Goal: Task Accomplishment & Management: Manage account settings

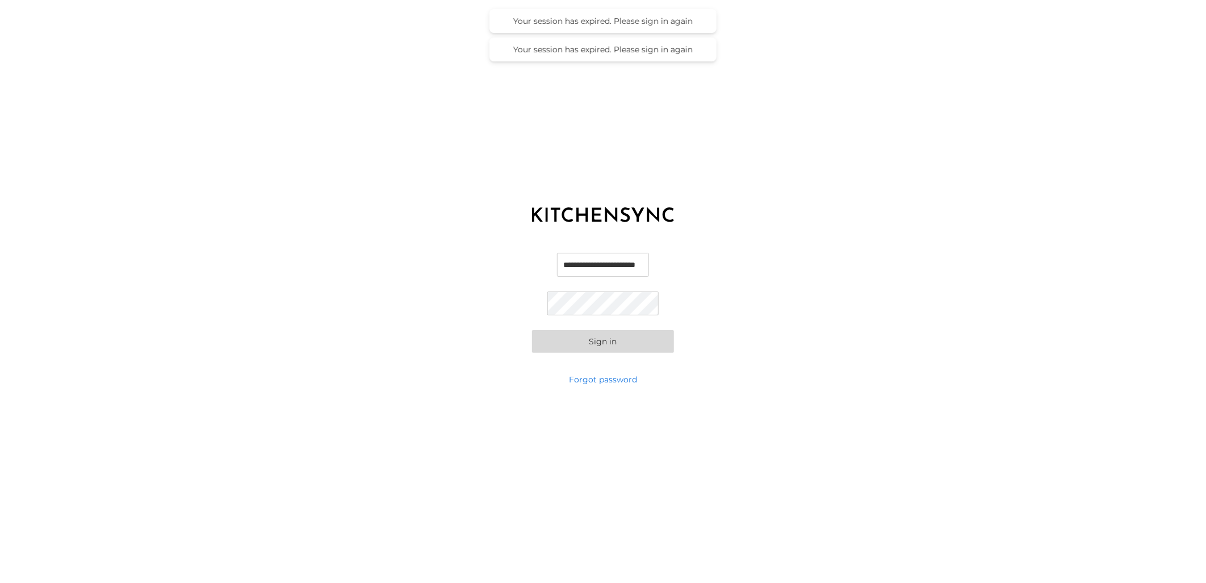
scroll to position [0, 6]
click at [599, 269] on input "**********" at bounding box center [604, 265] width 112 height 24
type input "**********"
click at [609, 336] on button "Sign in" at bounding box center [603, 341] width 142 height 23
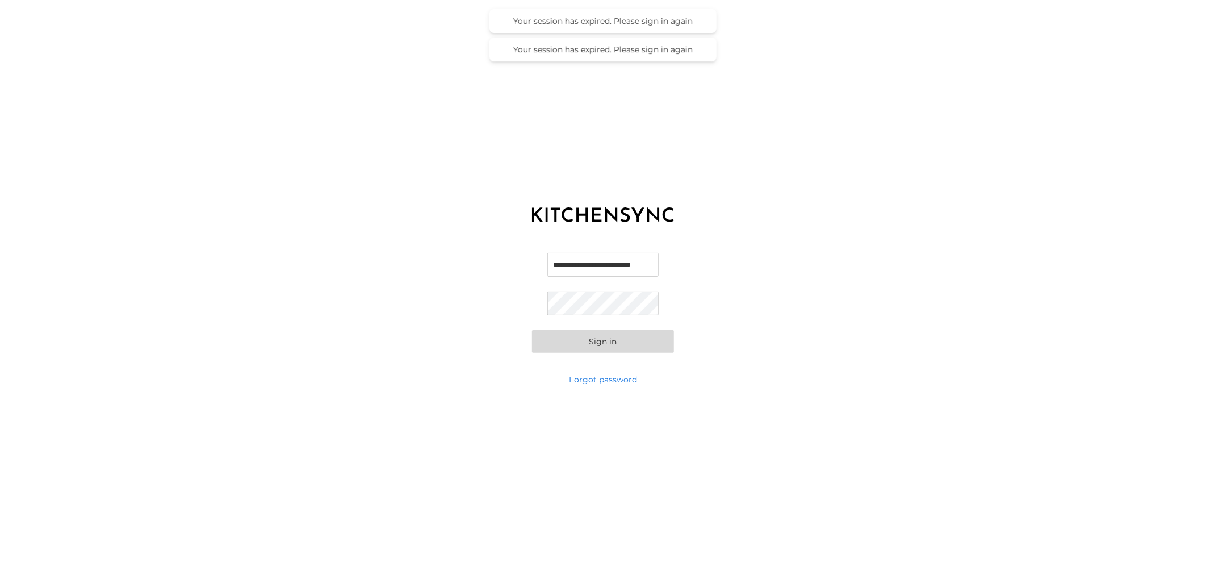
scroll to position [0, 0]
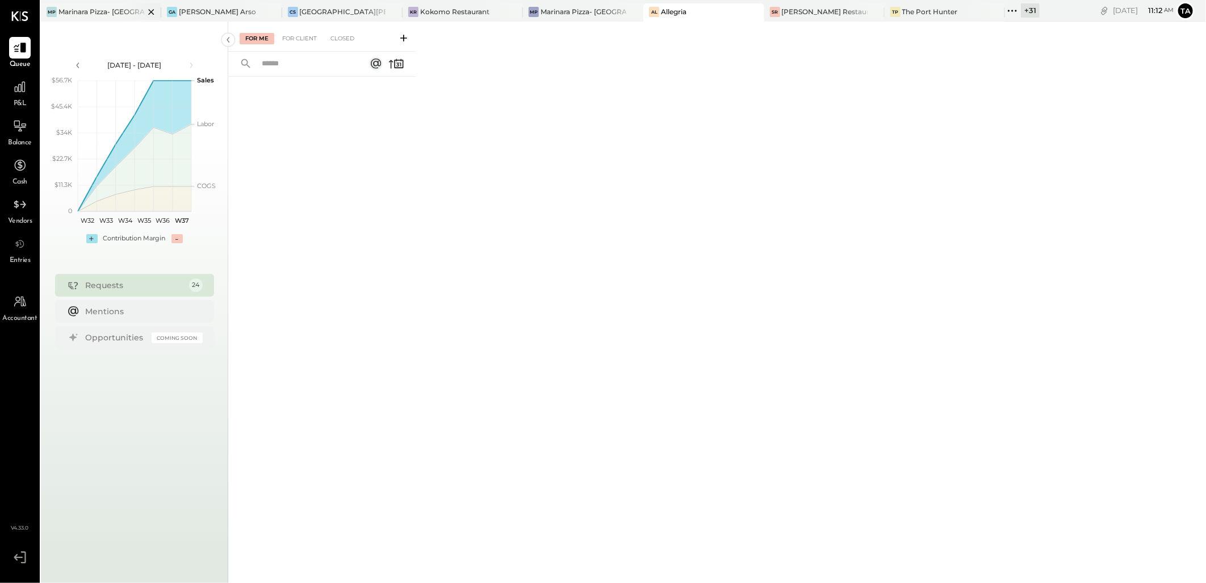
click at [104, 18] on div "MP Marinara Pizza- [GEOGRAPHIC_DATA]" at bounding box center [101, 12] width 120 height 18
click at [336, 40] on div "Closed" at bounding box center [342, 38] width 35 height 11
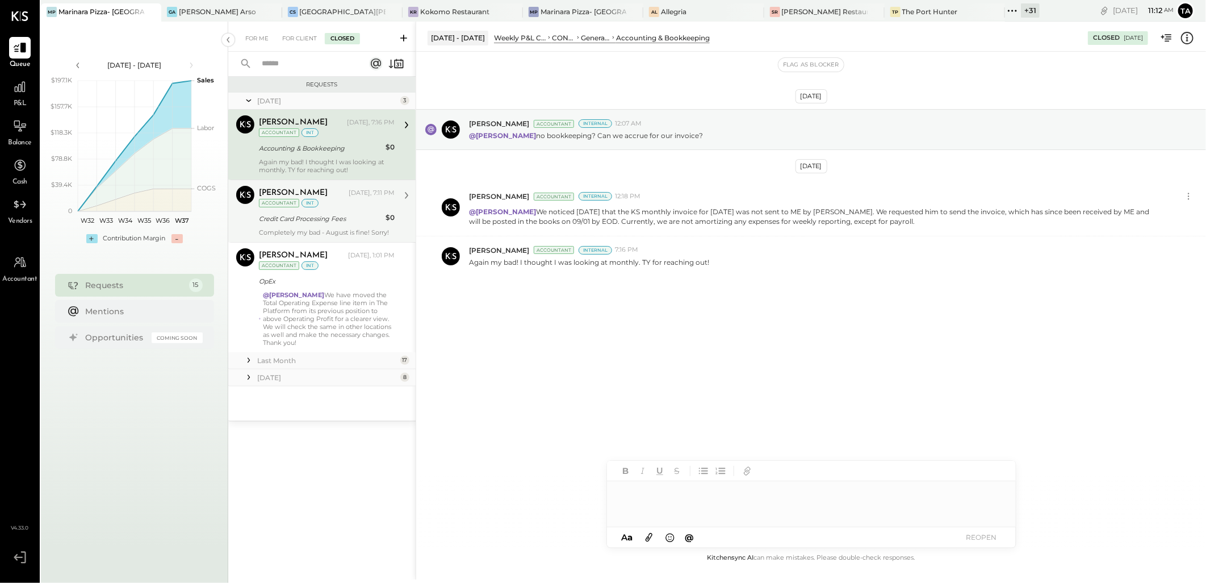
click at [353, 225] on div "Credit Card Processing Fees" at bounding box center [320, 219] width 123 height 14
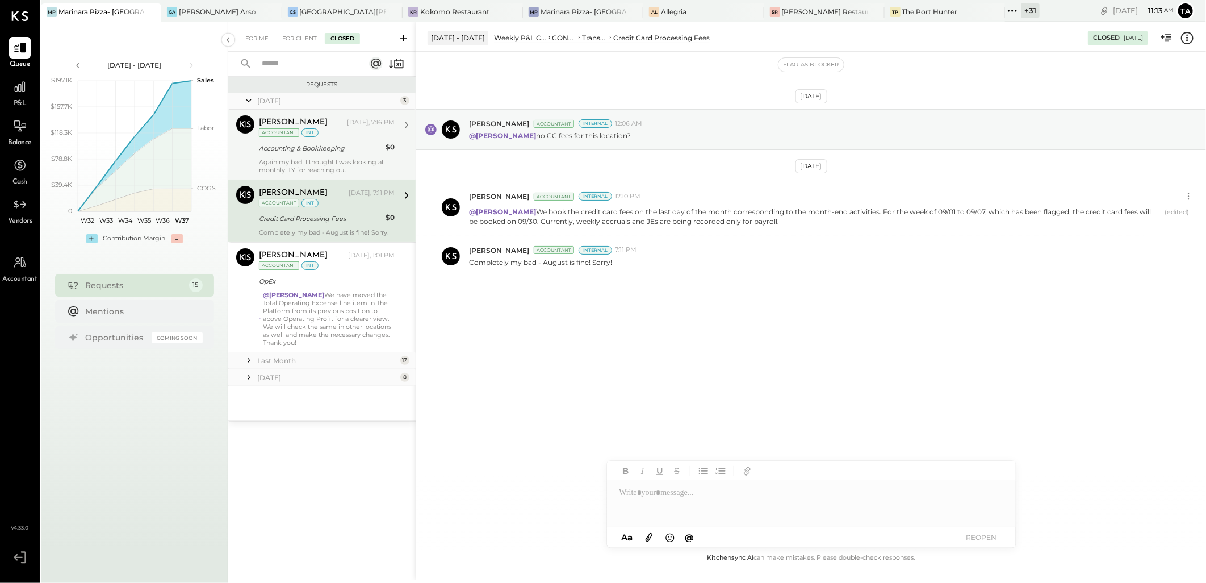
click at [327, 162] on div "Again my bad! I thought I was looking at monthly. TY for reaching out!" at bounding box center [327, 166] width 136 height 16
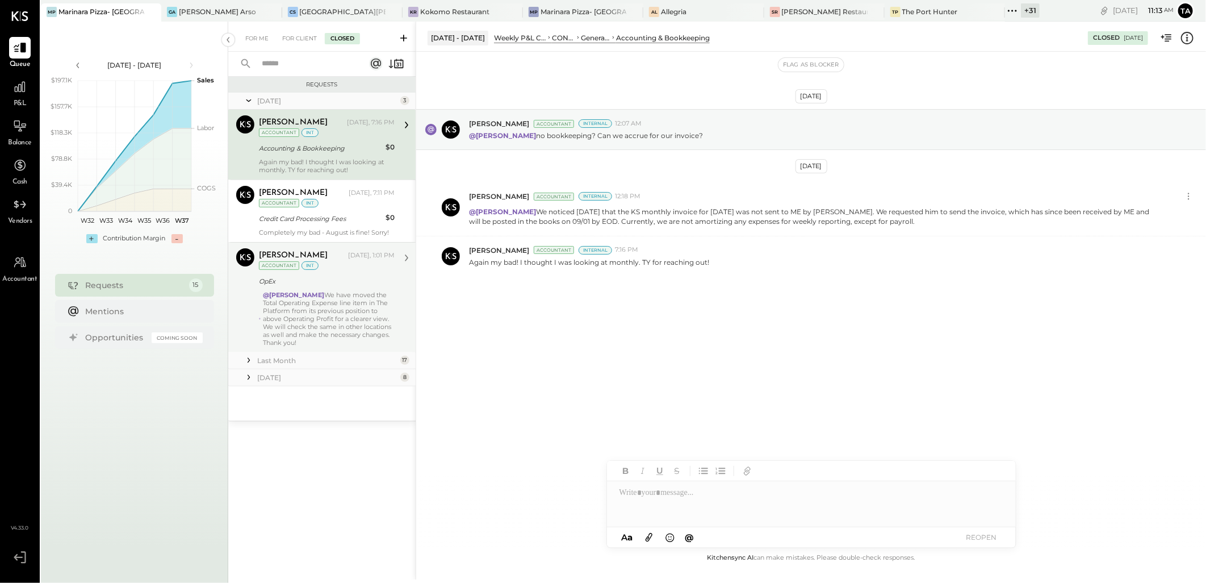
click at [314, 310] on div "@[PERSON_NAME] We have moved the Total Operating Expense line item in The Platf…" at bounding box center [329, 319] width 132 height 56
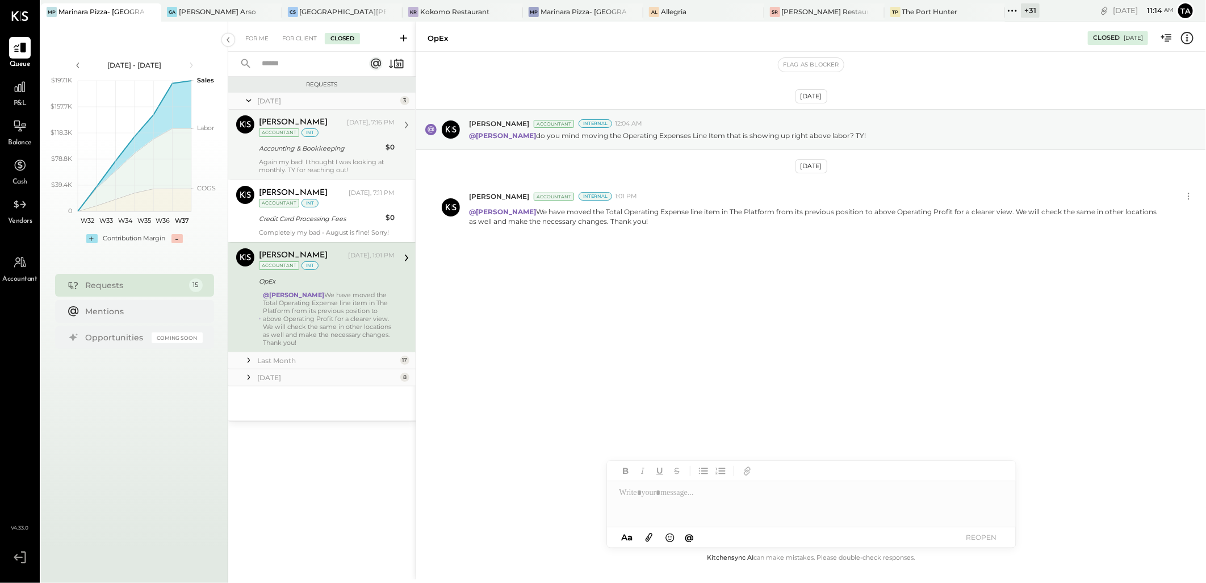
click at [315, 152] on div "Accounting & Bookkeeping" at bounding box center [320, 148] width 123 height 11
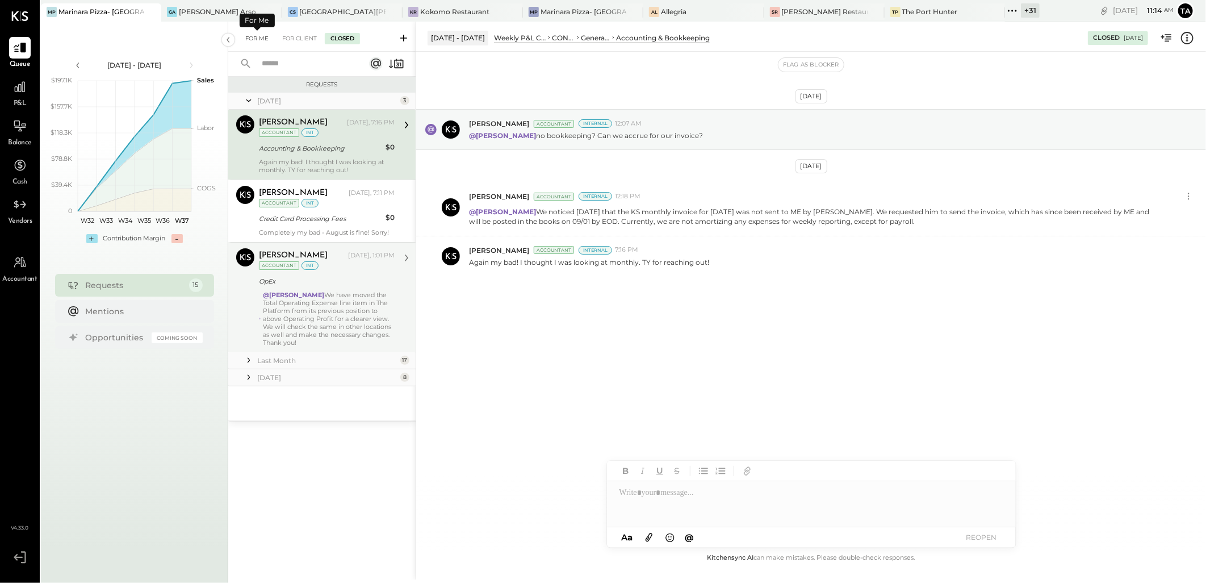
click at [258, 36] on div "For Me" at bounding box center [257, 38] width 35 height 11
